Goal: Book appointment/travel/reservation

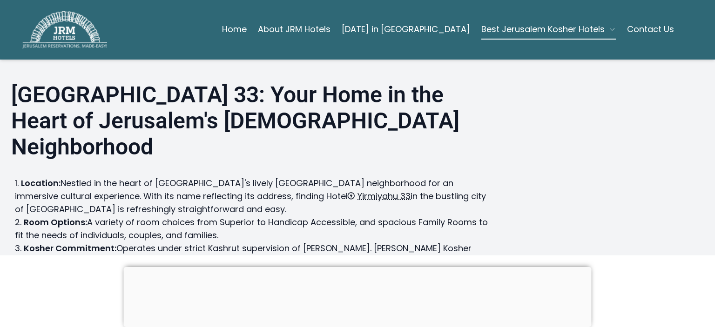
scroll to position [223, 0]
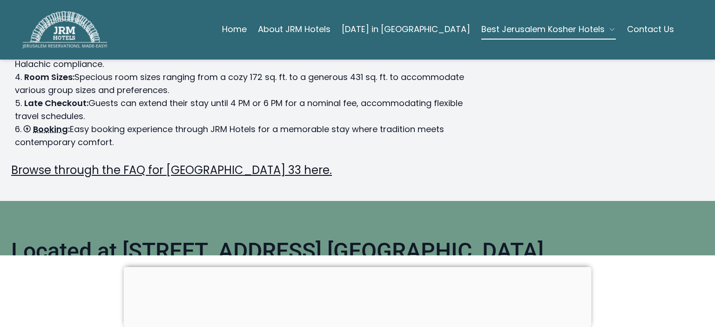
click at [647, 27] on link "Contact Us" at bounding box center [650, 29] width 47 height 19
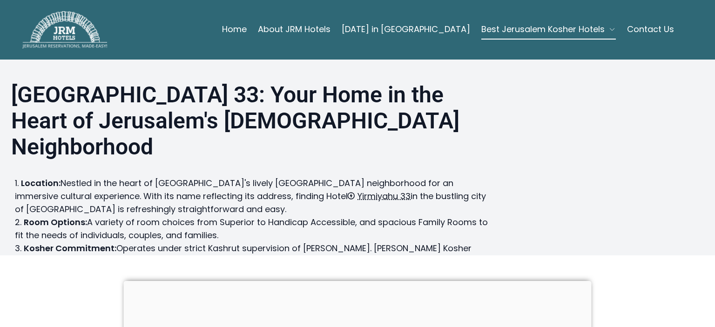
click at [714, 298] on body "Home About JRM Hotels Shavuot in Jerusalem Best Jerusalem Kosher Hotels Contact…" at bounding box center [357, 163] width 715 height 327
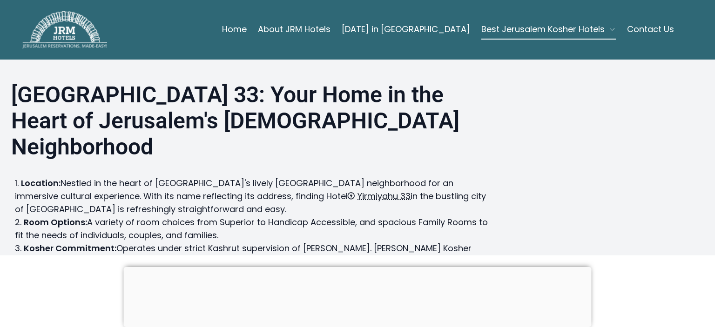
click at [714, 301] on body "Home About JRM Hotels Shavuot in Jerusalem Best Jerusalem Kosher Hotels Contact…" at bounding box center [357, 163] width 715 height 327
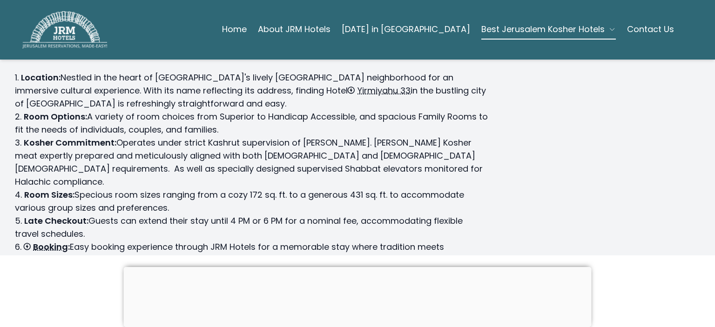
scroll to position [167, 0]
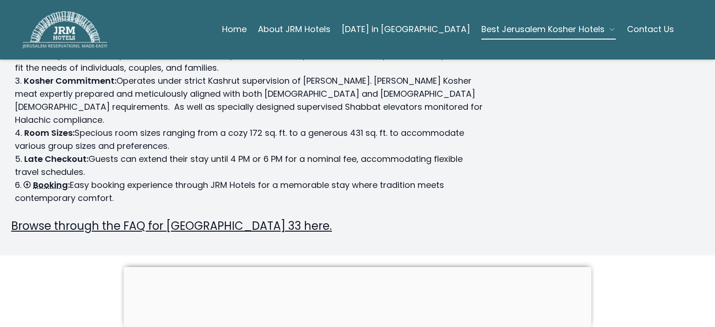
click at [251, 218] on link "Browse through the FAQ for Hotel Yirmiyahu 33 here." at bounding box center [171, 225] width 321 height 15
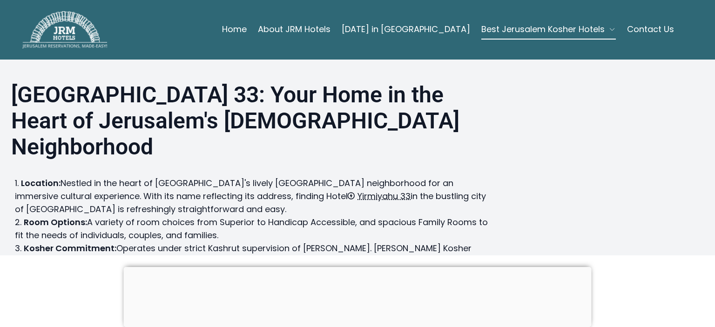
click at [608, 27] on icon "button" at bounding box center [611, 29] width 7 height 7
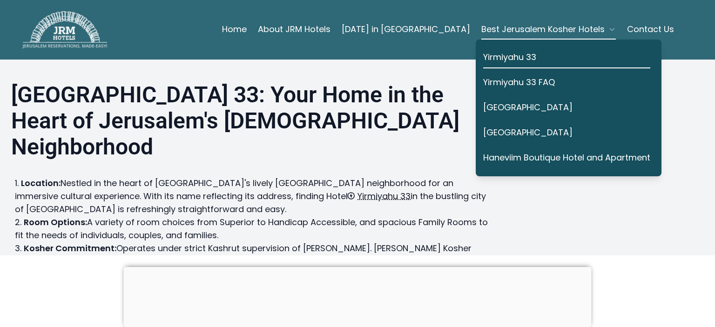
click at [247, 26] on link "Home" at bounding box center [234, 29] width 25 height 19
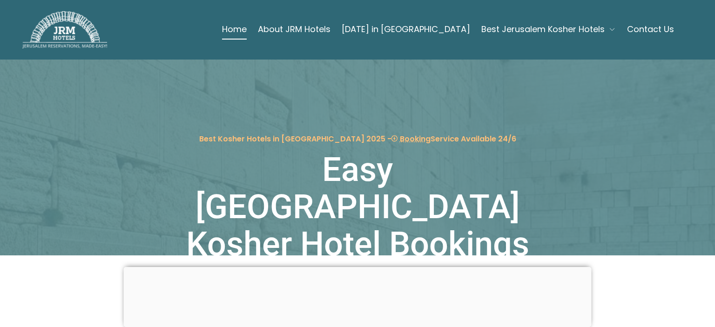
click at [714, 284] on body "Home About JRM Hotels [DATE] in [GEOGRAPHIC_DATA] Best Jerusalem Kosher Hotels …" at bounding box center [357, 163] width 715 height 327
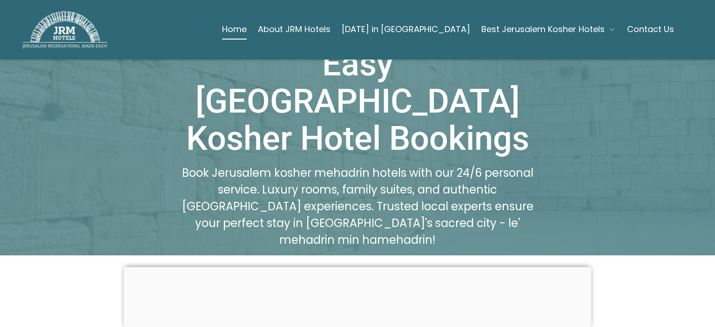
scroll to position [173, 0]
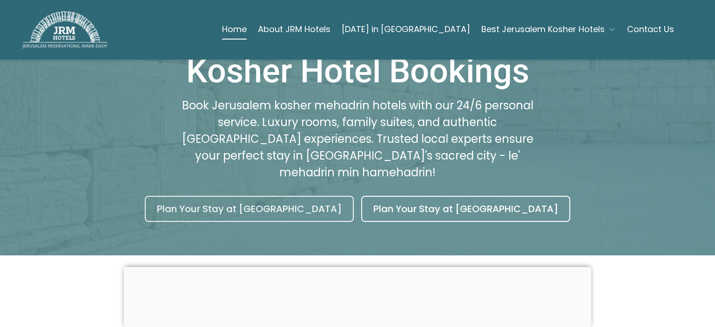
click at [286, 196] on link "Plan Your Stay at [GEOGRAPHIC_DATA]" at bounding box center [249, 209] width 209 height 26
